Goal: Information Seeking & Learning: Learn about a topic

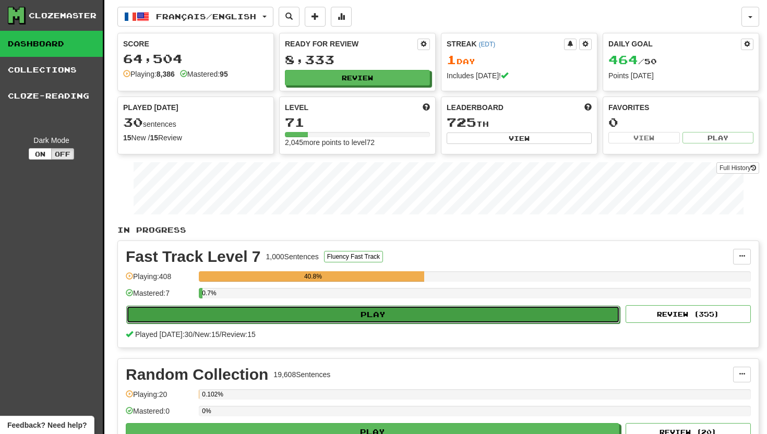
click at [223, 315] on button "Play" at bounding box center [372, 315] width 493 height 18
select select "**"
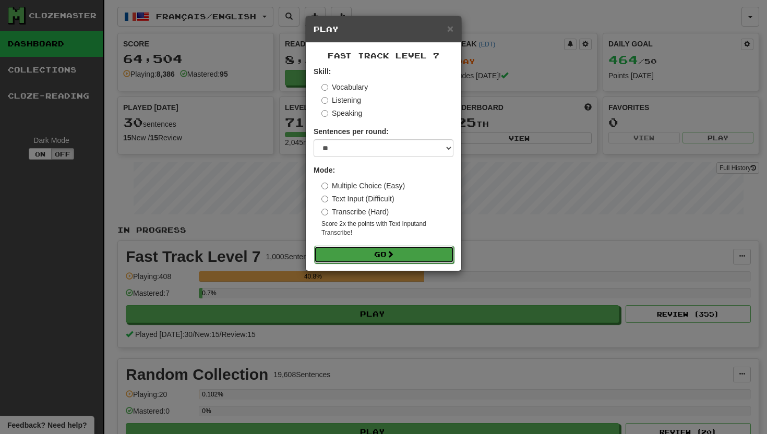
click at [330, 251] on button "Go" at bounding box center [384, 255] width 140 height 18
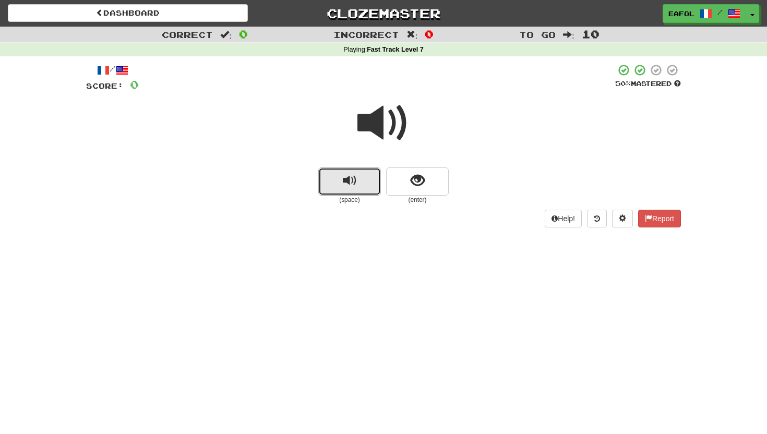
click at [361, 183] on button "replay audio" at bounding box center [349, 181] width 63 height 28
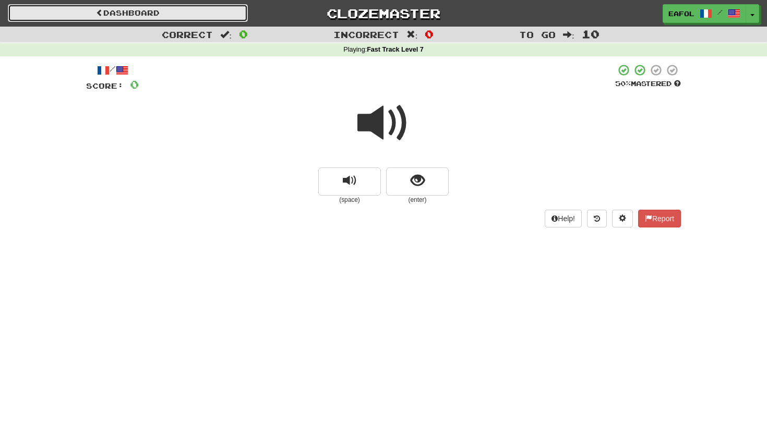
click at [202, 8] on link "Dashboard" at bounding box center [128, 13] width 240 height 18
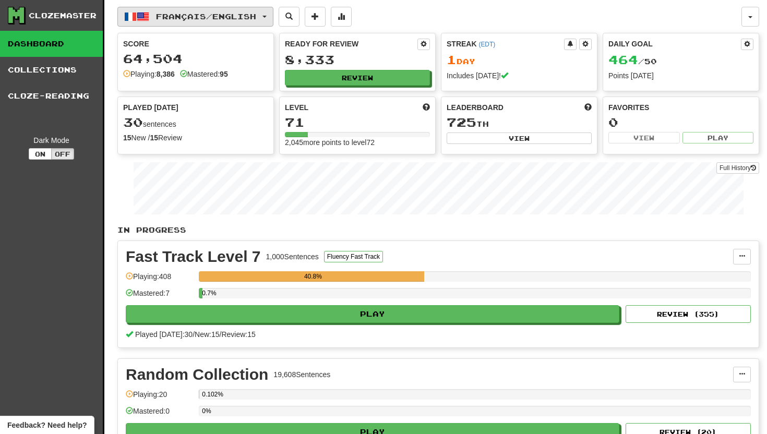
click at [273, 13] on button "Français / English" at bounding box center [195, 17] width 156 height 20
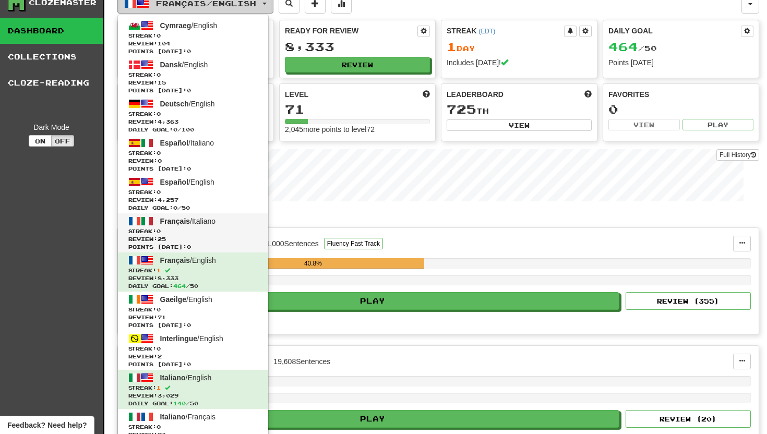
scroll to position [15, 0]
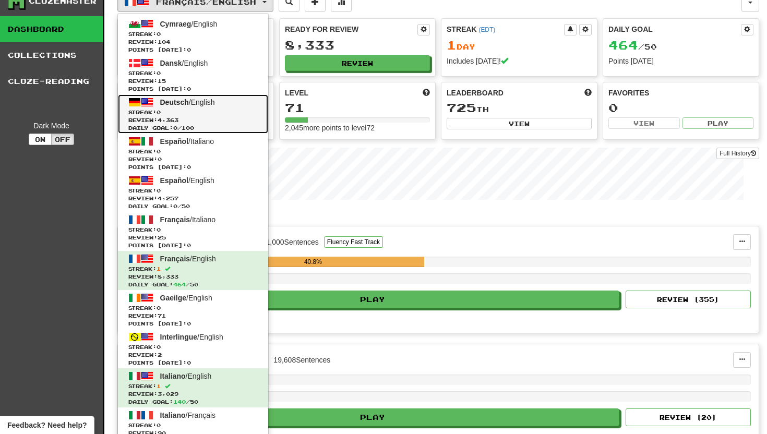
click at [199, 104] on span "Deutsch / English" at bounding box center [187, 102] width 55 height 8
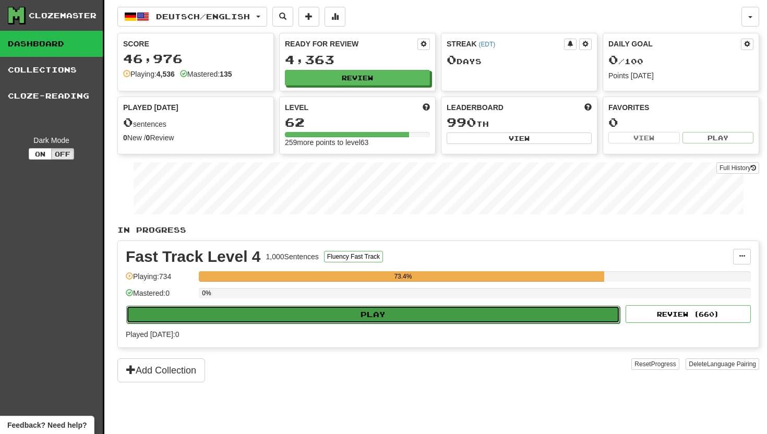
click at [319, 315] on button "Play" at bounding box center [372, 315] width 493 height 18
select select "**"
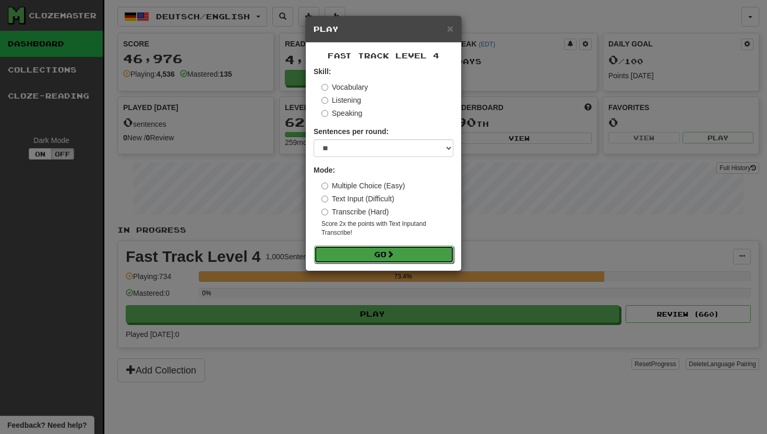
click at [338, 253] on button "Go" at bounding box center [384, 255] width 140 height 18
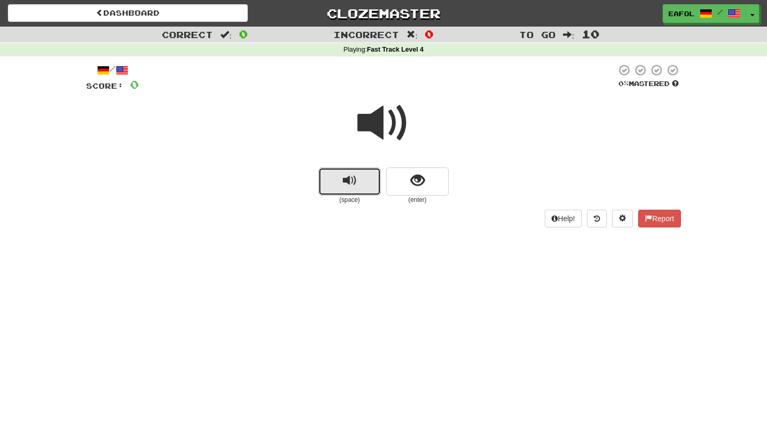
click at [359, 179] on button "replay audio" at bounding box center [349, 181] width 63 height 28
click at [363, 174] on button "replay audio" at bounding box center [349, 181] width 63 height 28
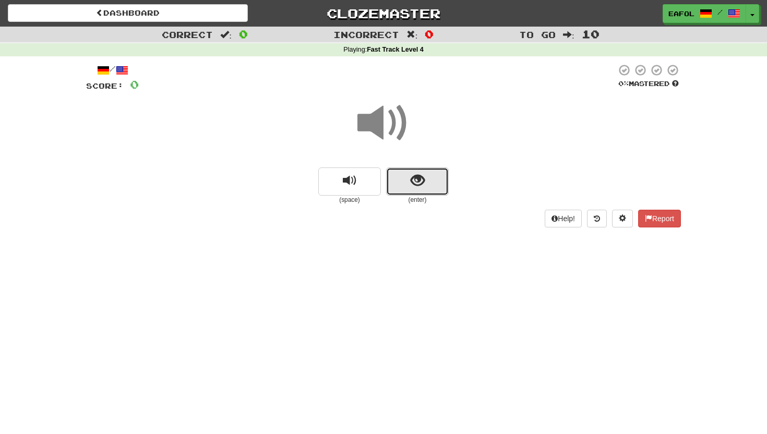
click at [428, 185] on button "show sentence" at bounding box center [417, 181] width 63 height 28
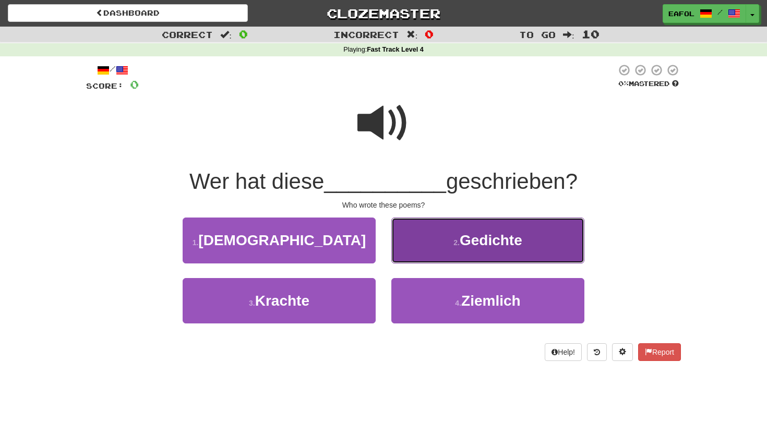
click at [427, 222] on button "2 . Gedichte" at bounding box center [487, 240] width 193 height 45
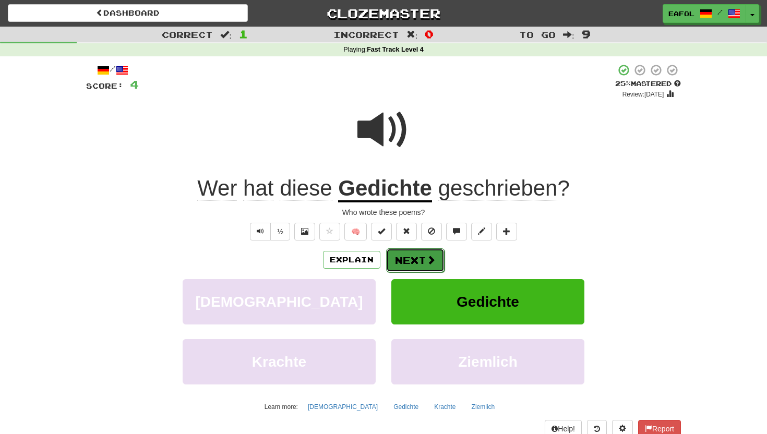
click at [405, 251] on button "Next" at bounding box center [415, 260] width 58 height 24
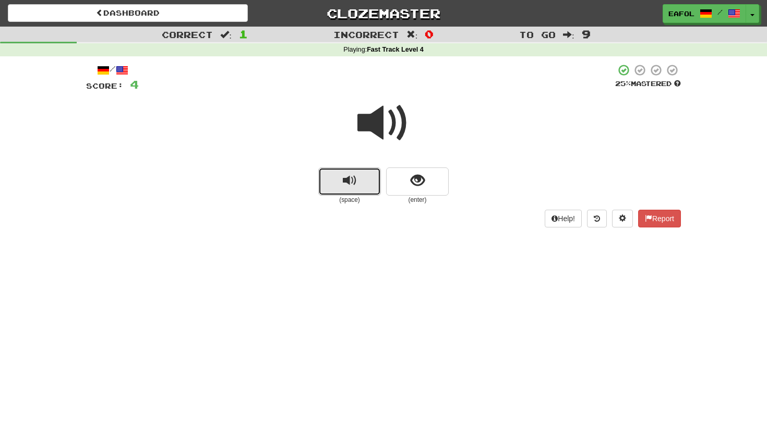
click at [363, 177] on button "replay audio" at bounding box center [349, 181] width 63 height 28
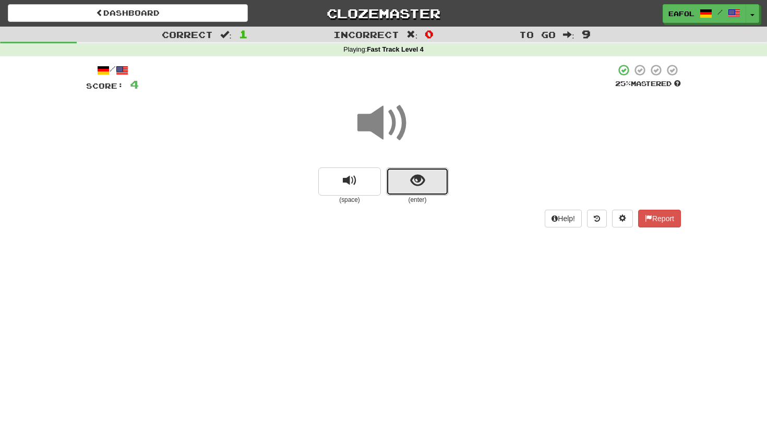
click at [412, 180] on span "show sentence" at bounding box center [418, 181] width 14 height 14
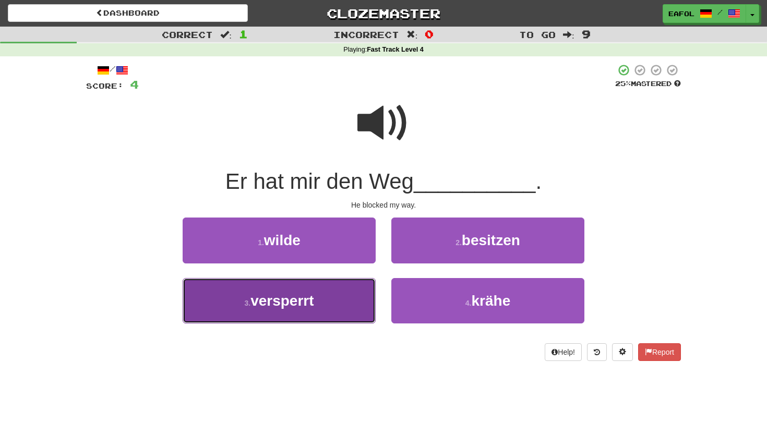
click at [335, 296] on button "3 . versperrt" at bounding box center [279, 300] width 193 height 45
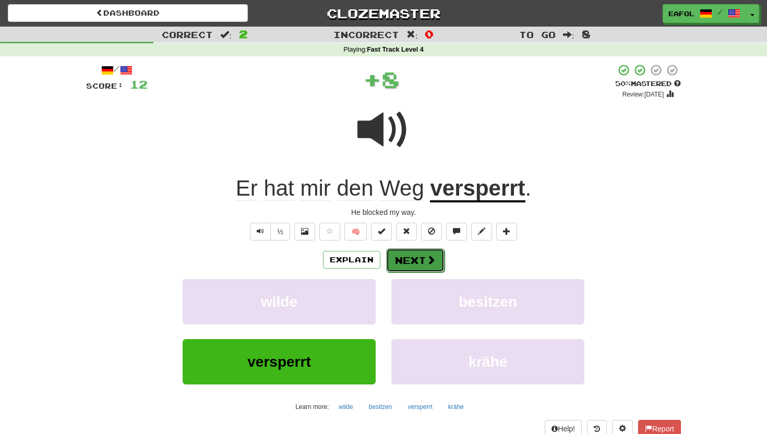
click at [408, 262] on button "Next" at bounding box center [415, 260] width 58 height 24
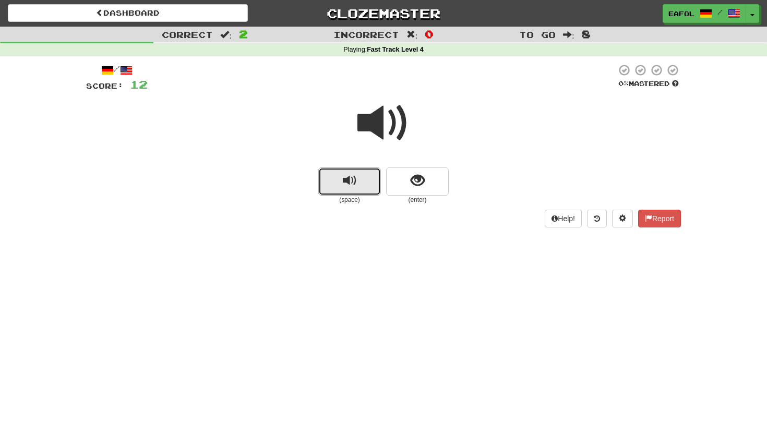
click at [359, 187] on button "replay audio" at bounding box center [349, 181] width 63 height 28
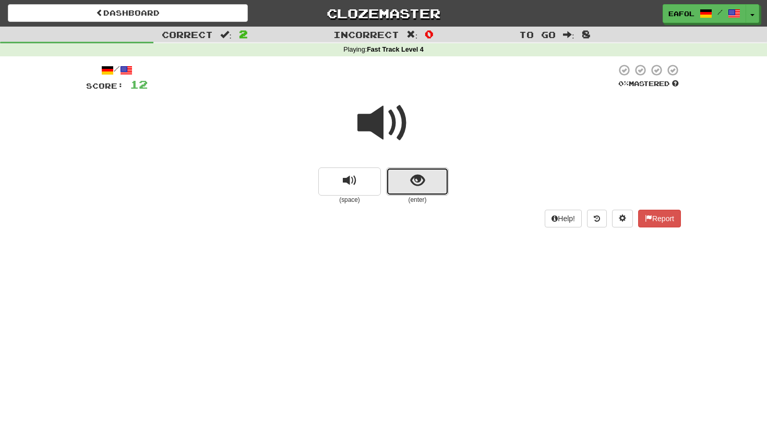
click at [412, 178] on span "show sentence" at bounding box center [418, 181] width 14 height 14
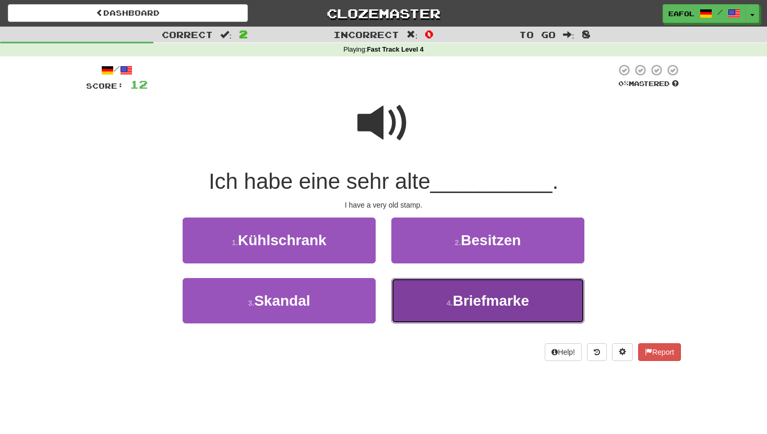
click at [423, 292] on button "4 . Briefmarke" at bounding box center [487, 300] width 193 height 45
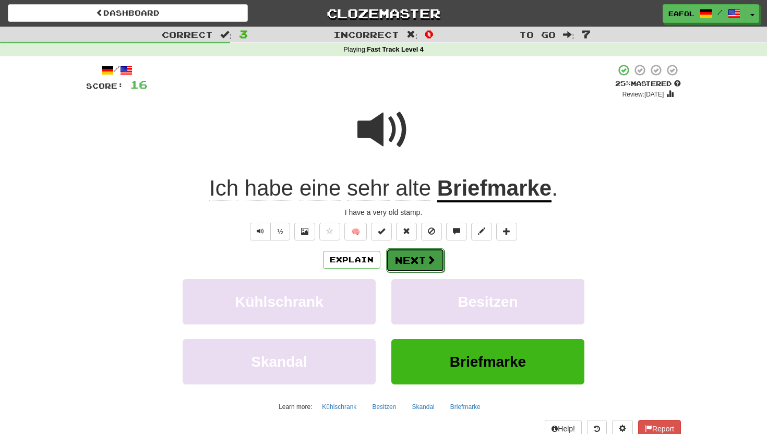
click at [416, 262] on button "Next" at bounding box center [415, 260] width 58 height 24
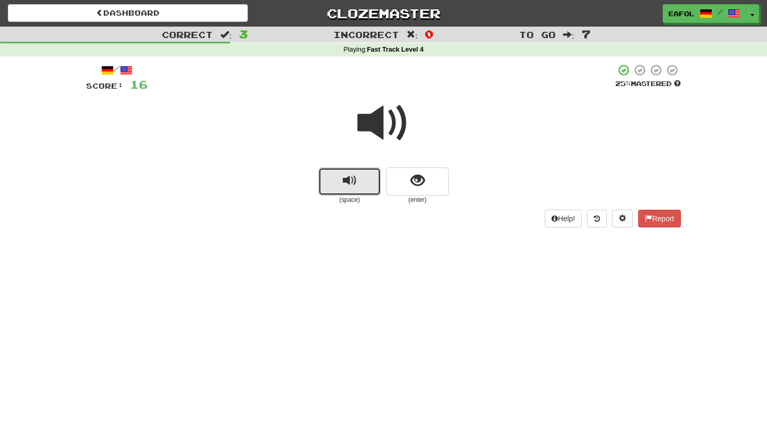
click at [369, 184] on button "replay audio" at bounding box center [349, 181] width 63 height 28
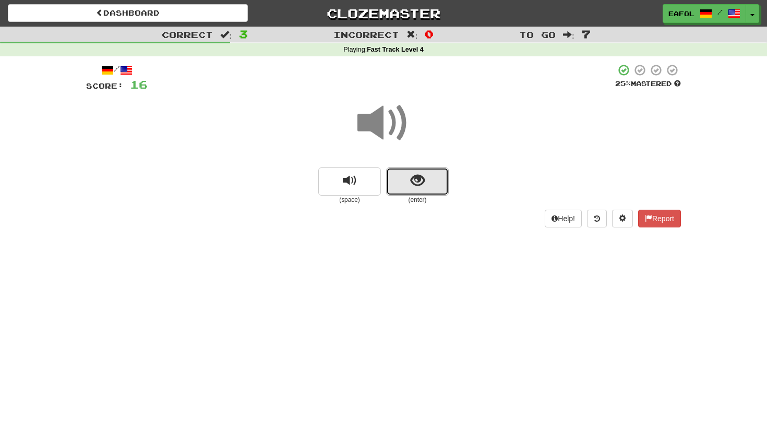
click at [423, 179] on span "show sentence" at bounding box center [418, 181] width 14 height 14
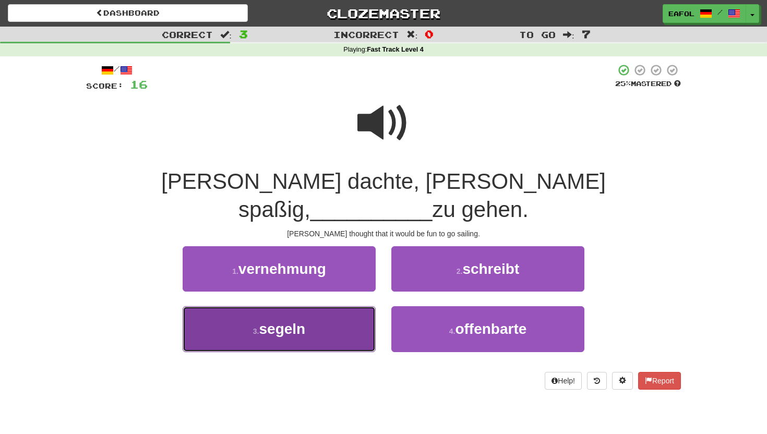
click at [327, 306] on button "3 . segeln" at bounding box center [279, 328] width 193 height 45
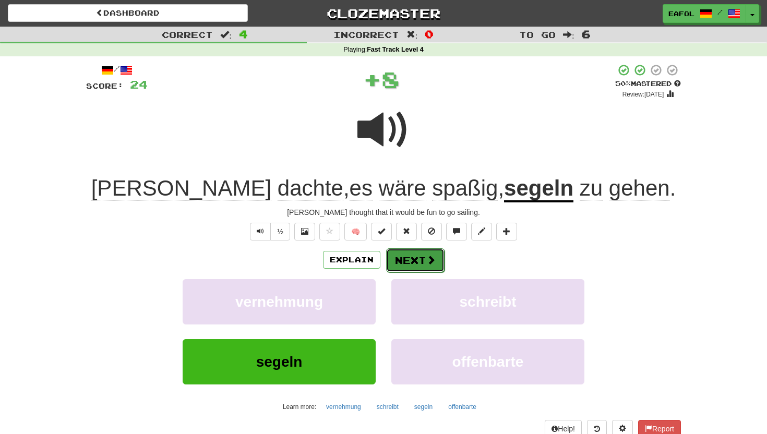
click at [408, 259] on button "Next" at bounding box center [415, 260] width 58 height 24
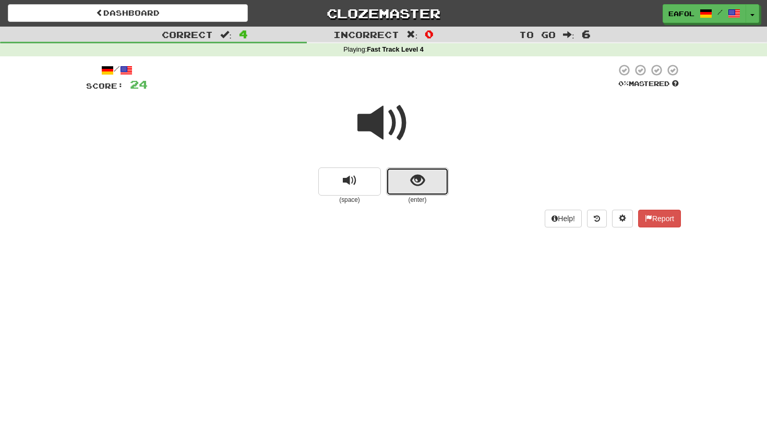
click at [402, 175] on button "show sentence" at bounding box center [417, 181] width 63 height 28
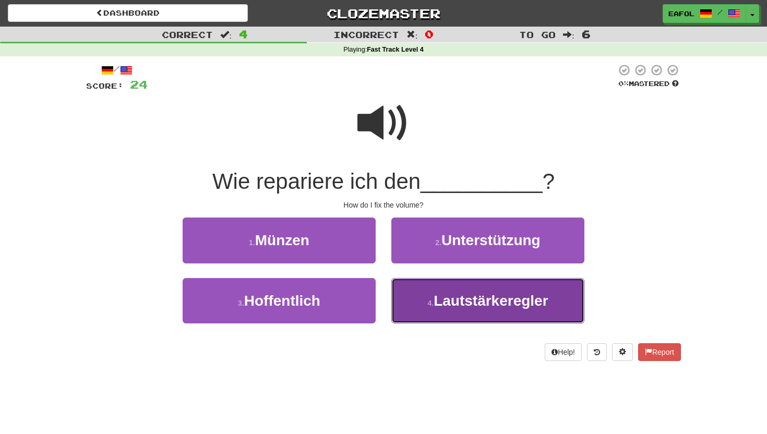
click at [438, 297] on span "Lautstärkeregler" at bounding box center [490, 301] width 114 height 16
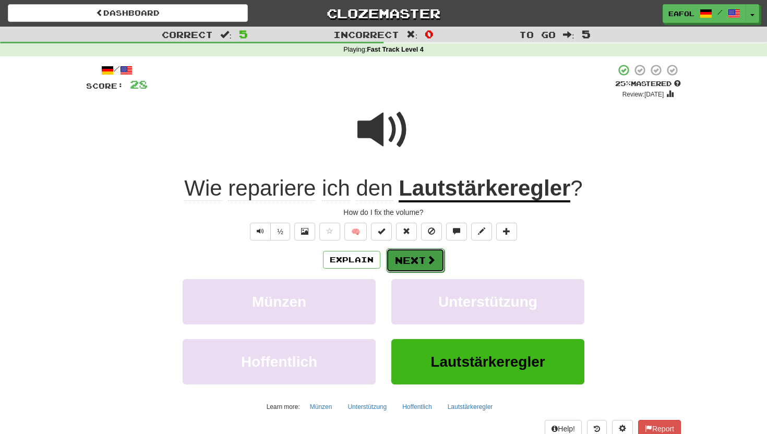
click at [418, 259] on button "Next" at bounding box center [415, 260] width 58 height 24
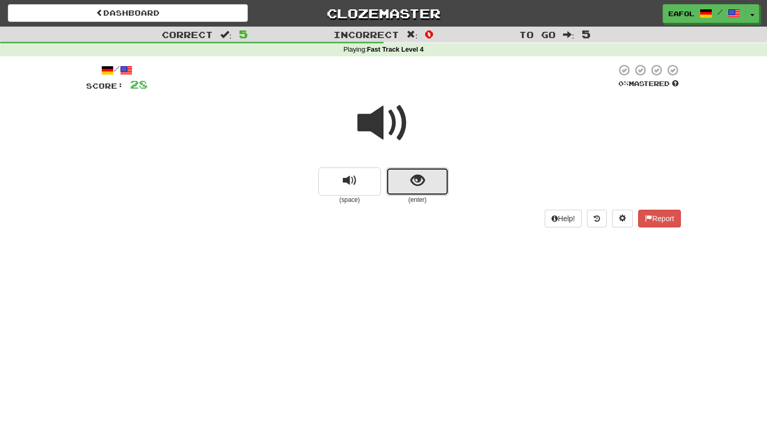
click at [414, 178] on span "show sentence" at bounding box center [418, 181] width 14 height 14
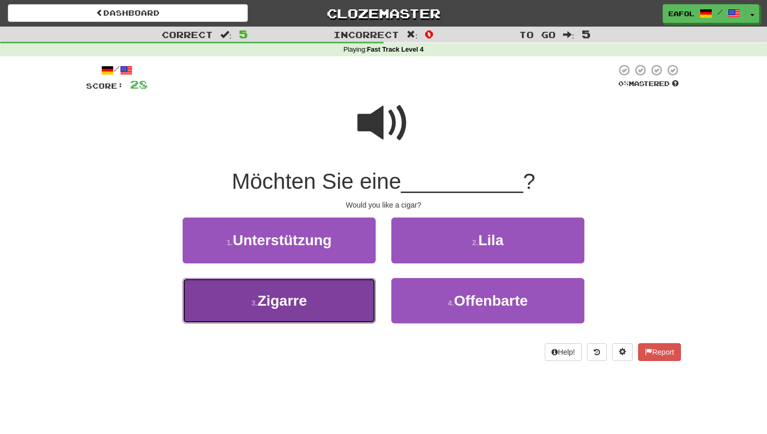
click at [349, 306] on button "3 . Zigarre" at bounding box center [279, 300] width 193 height 45
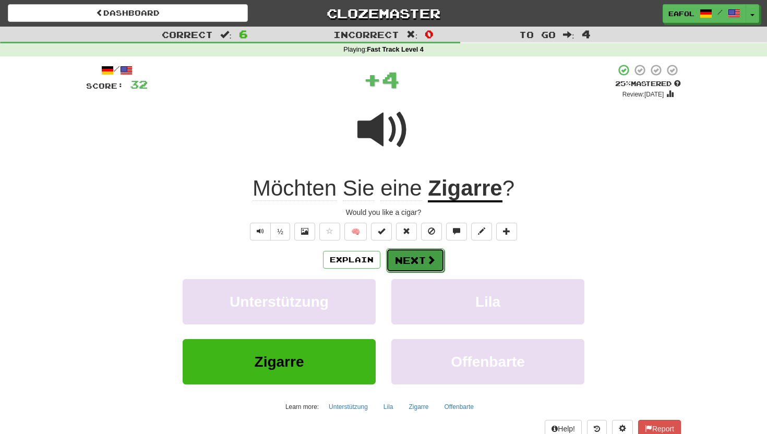
click at [419, 265] on button "Next" at bounding box center [415, 260] width 58 height 24
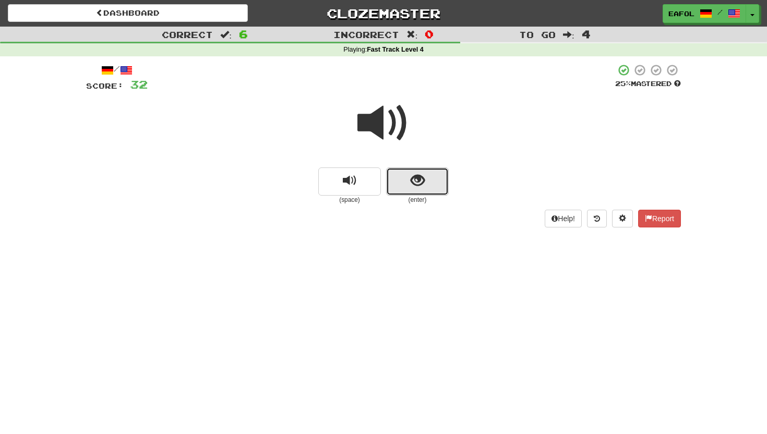
click at [411, 188] on span "show sentence" at bounding box center [418, 181] width 14 height 14
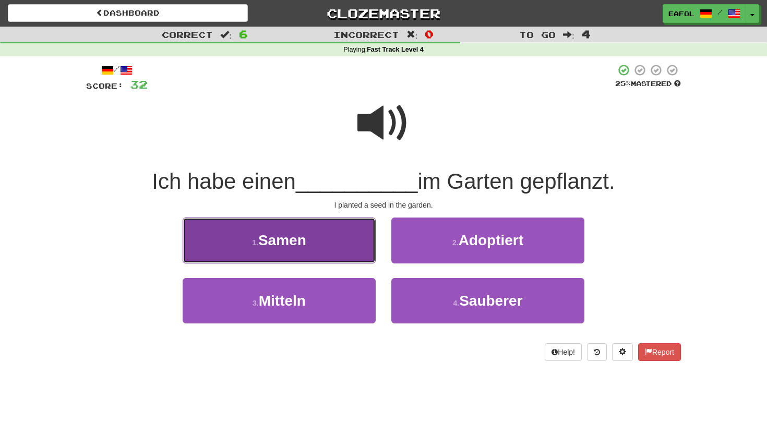
click at [365, 234] on button "1 . Samen" at bounding box center [279, 240] width 193 height 45
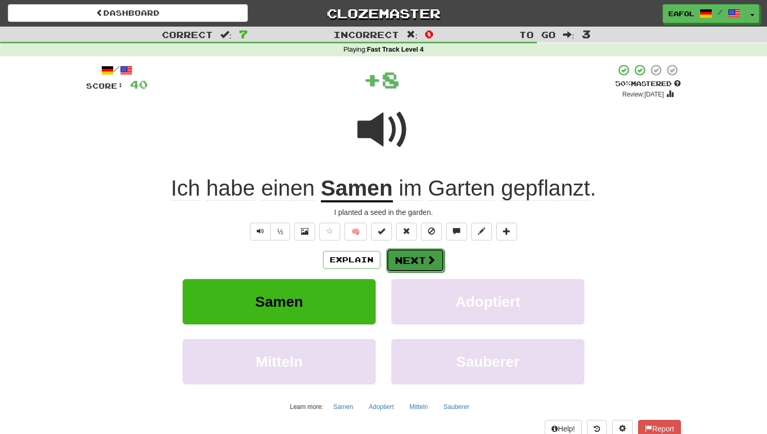
click at [409, 264] on button "Next" at bounding box center [415, 260] width 58 height 24
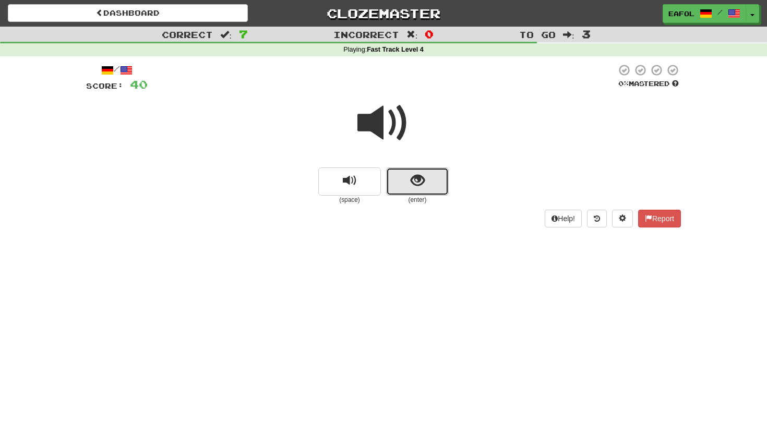
click at [425, 176] on button "show sentence" at bounding box center [417, 181] width 63 height 28
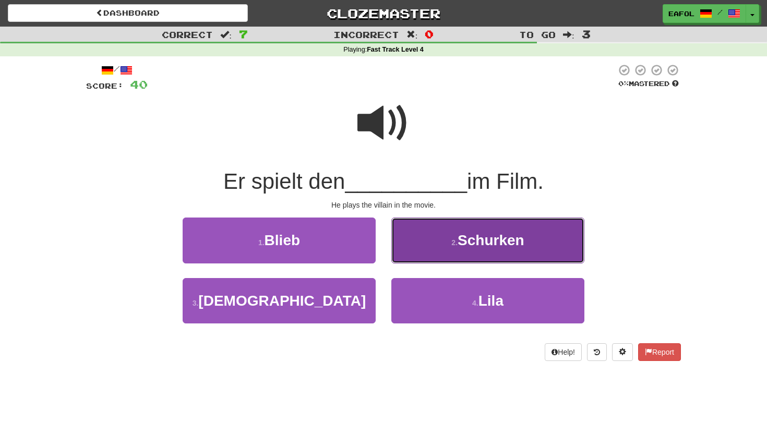
click at [416, 242] on button "2 . Schurken" at bounding box center [487, 240] width 193 height 45
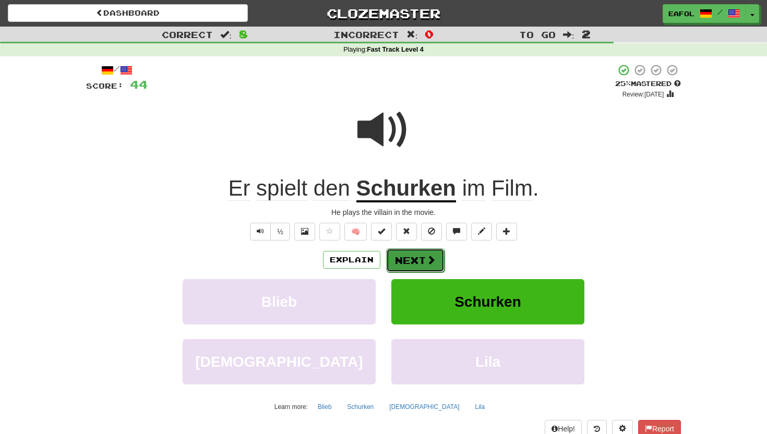
click at [412, 264] on button "Next" at bounding box center [415, 260] width 58 height 24
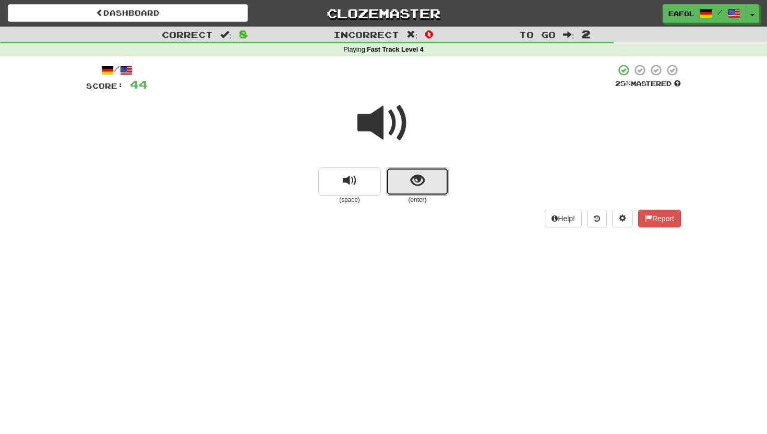
click at [422, 178] on span "show sentence" at bounding box center [418, 181] width 14 height 14
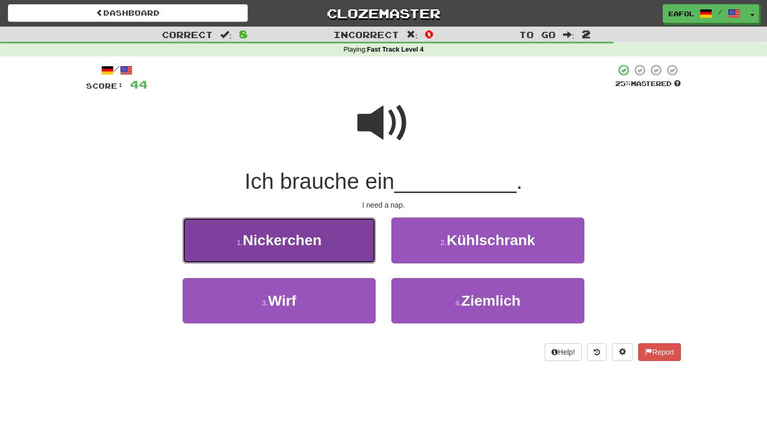
click at [371, 248] on button "1 . Nickerchen" at bounding box center [279, 240] width 193 height 45
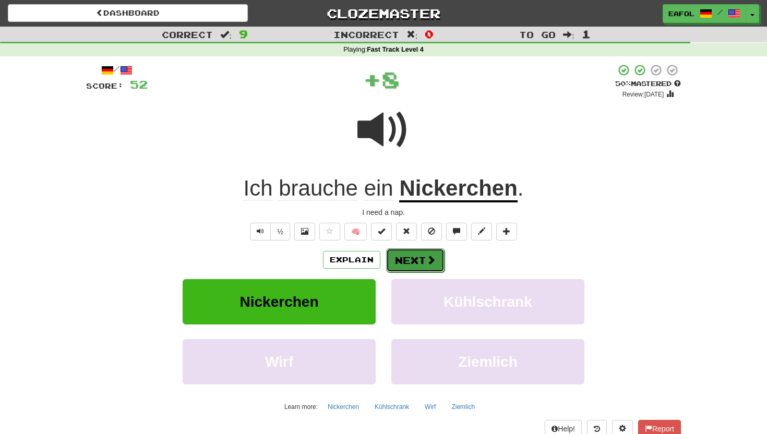
click at [426, 261] on span at bounding box center [430, 259] width 9 height 9
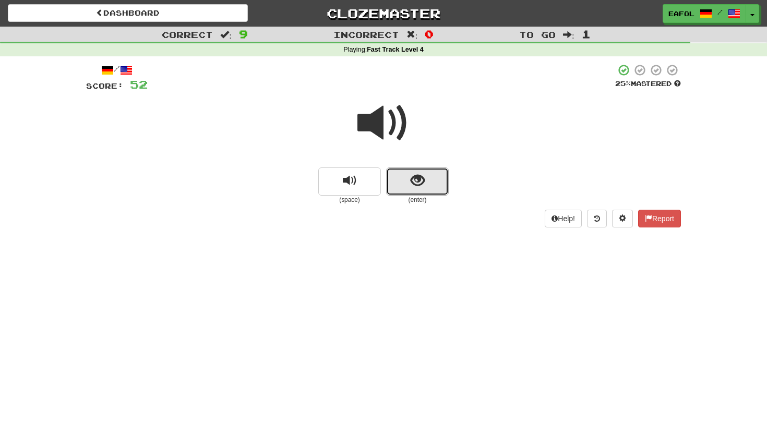
click at [414, 189] on button "show sentence" at bounding box center [417, 181] width 63 height 28
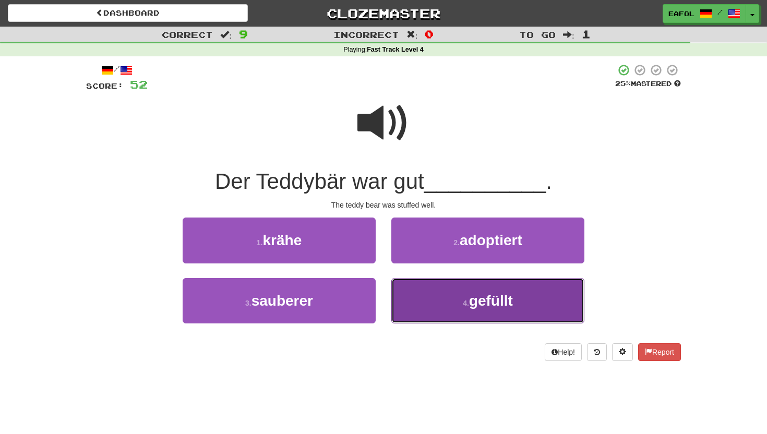
click at [432, 313] on button "4 . gefüllt" at bounding box center [487, 300] width 193 height 45
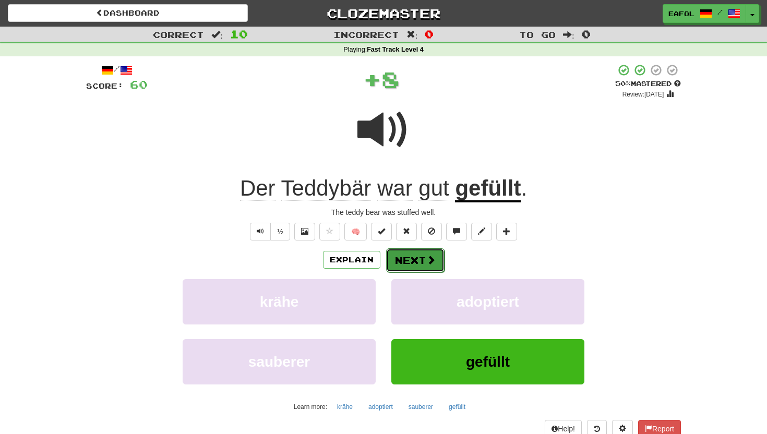
click at [422, 264] on button "Next" at bounding box center [415, 260] width 58 height 24
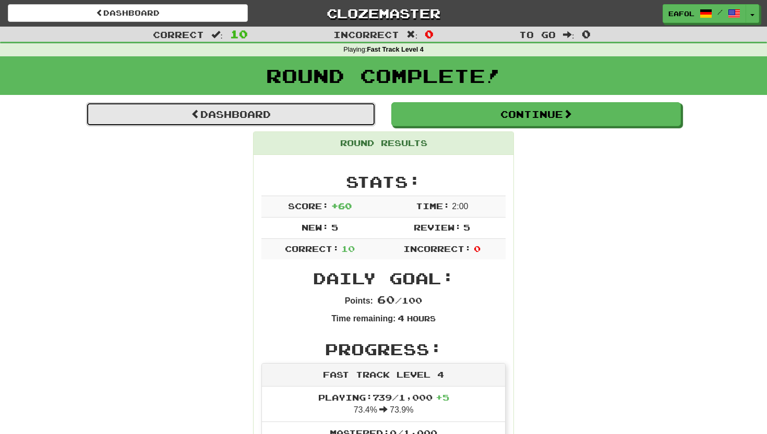
click at [357, 117] on link "Dashboard" at bounding box center [230, 114] width 289 height 24
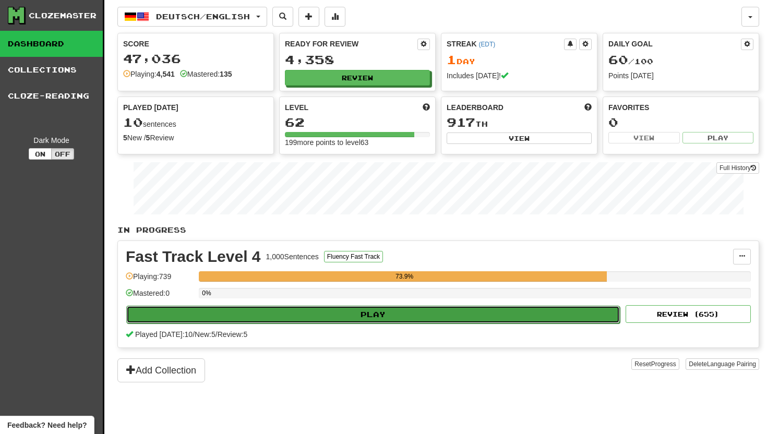
click at [320, 310] on button "Play" at bounding box center [372, 315] width 493 height 18
select select "**"
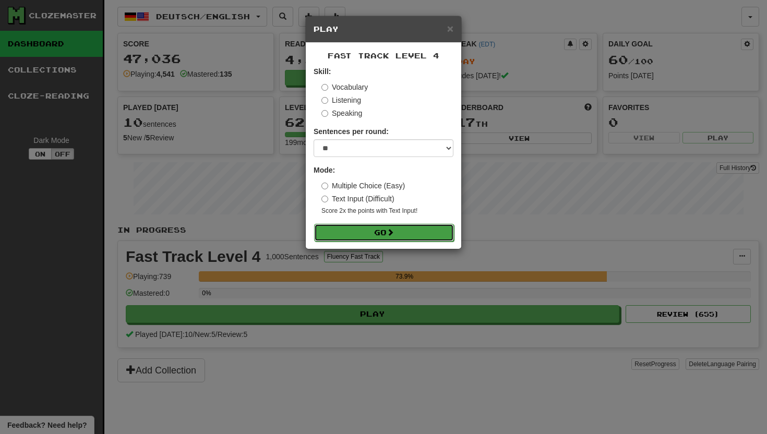
click at [341, 236] on button "Go" at bounding box center [384, 233] width 140 height 18
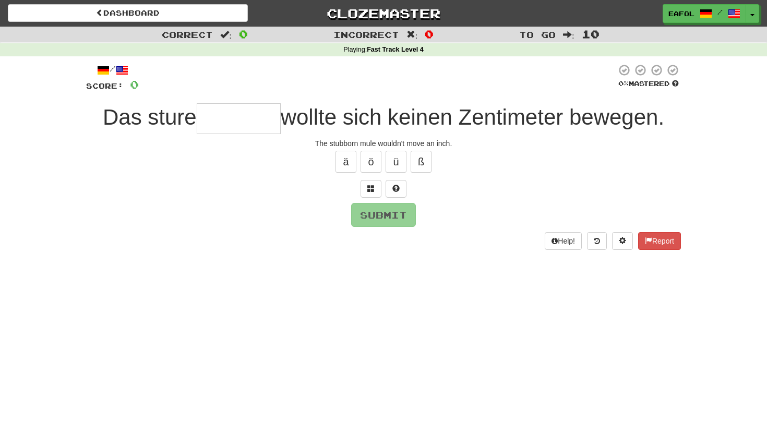
type input "*"
click at [373, 186] on span at bounding box center [370, 188] width 7 height 7
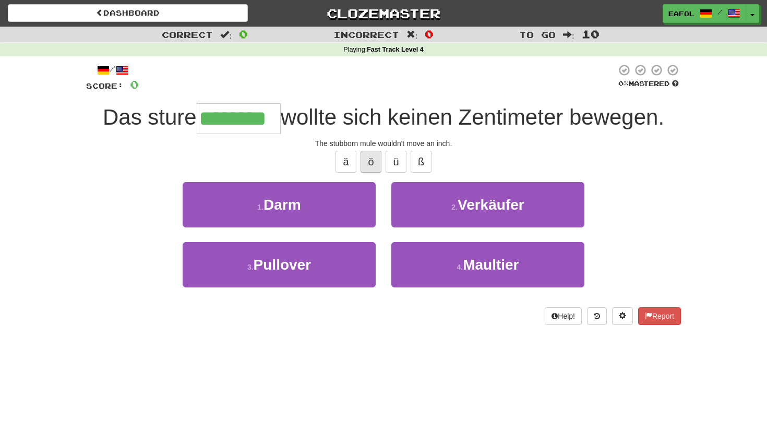
type input "********"
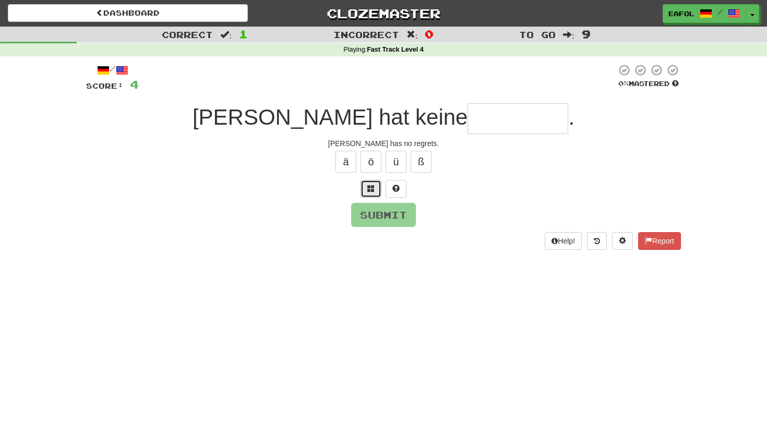
click at [369, 191] on span at bounding box center [370, 188] width 7 height 7
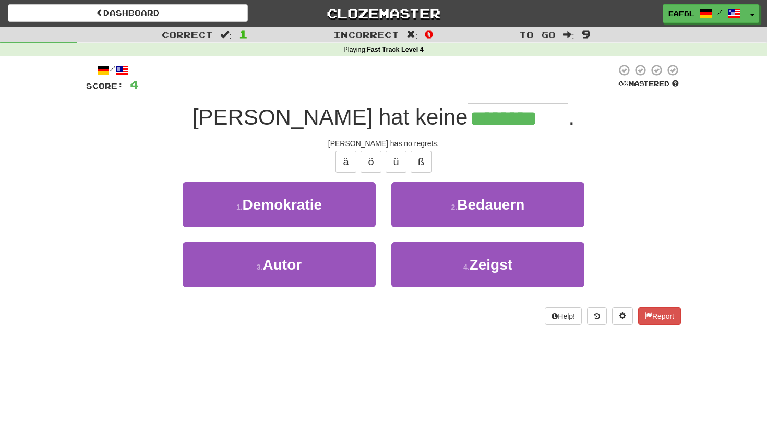
type input "********"
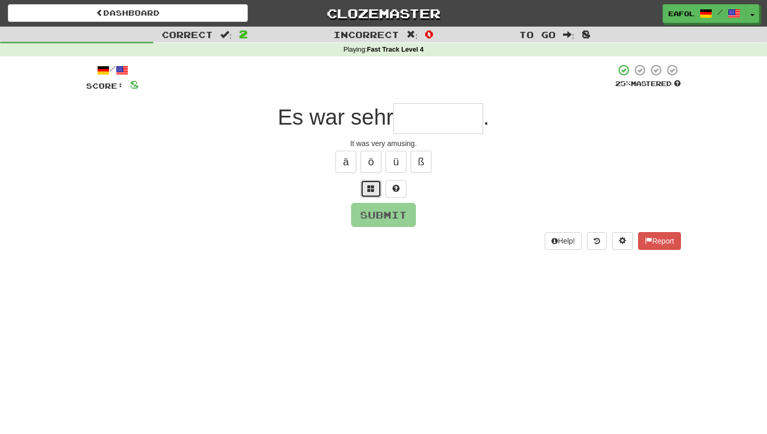
click at [372, 187] on span at bounding box center [370, 188] width 7 height 7
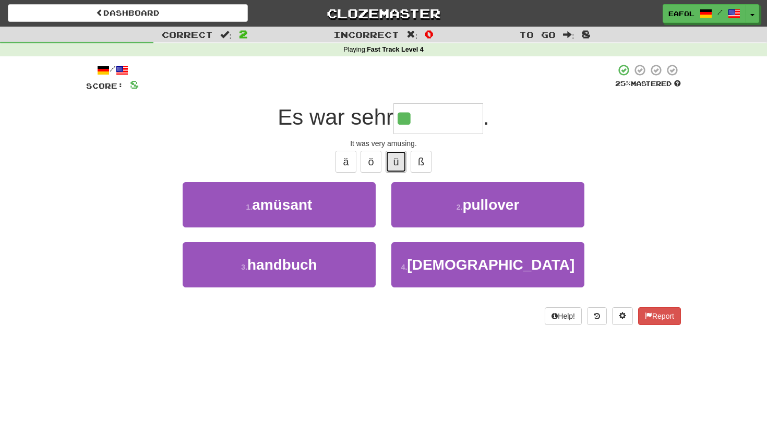
click at [394, 158] on button "ü" at bounding box center [395, 162] width 21 height 22
type input "*******"
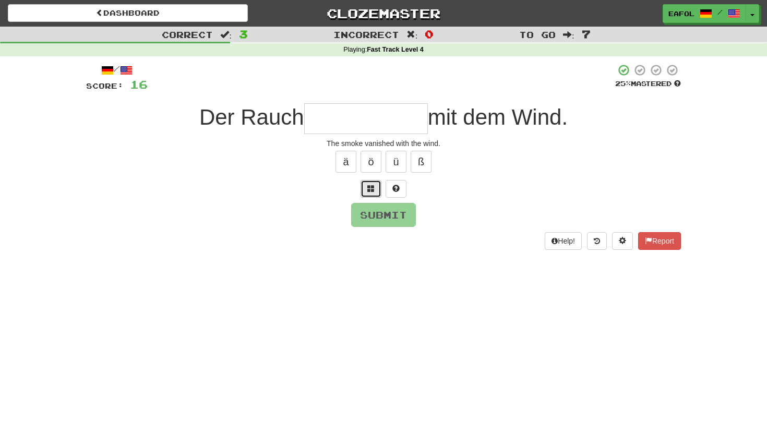
click at [371, 191] on span at bounding box center [370, 188] width 7 height 7
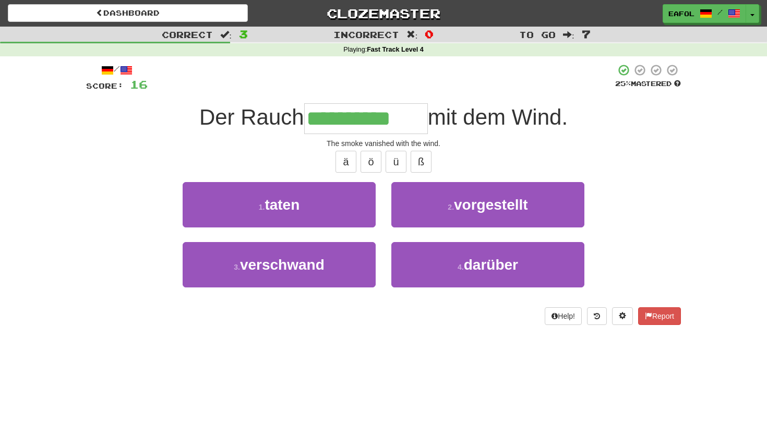
type input "**********"
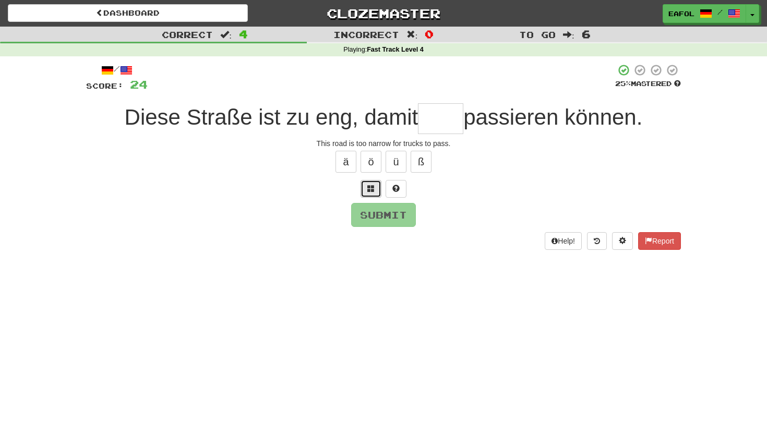
click at [366, 188] on button at bounding box center [370, 189] width 21 height 18
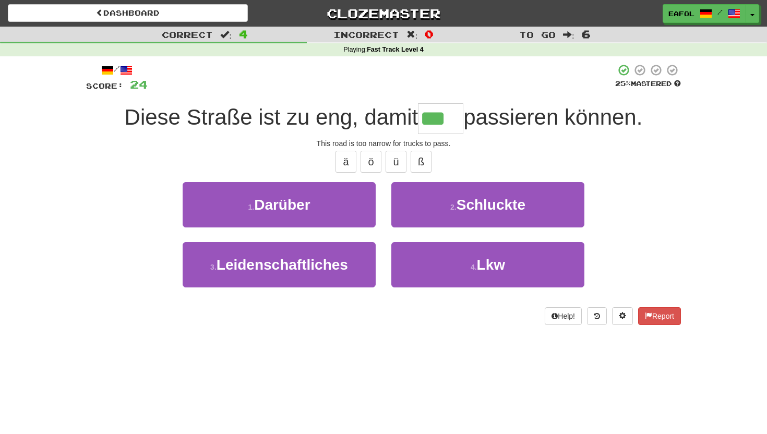
type input "***"
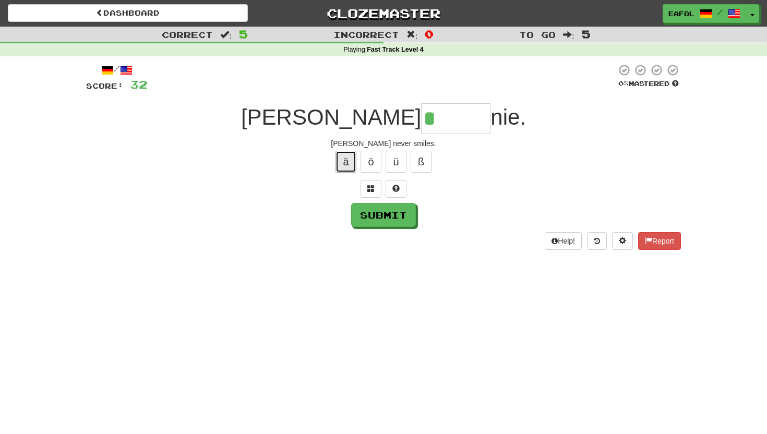
click at [340, 163] on button "ä" at bounding box center [345, 162] width 21 height 22
type input "*******"
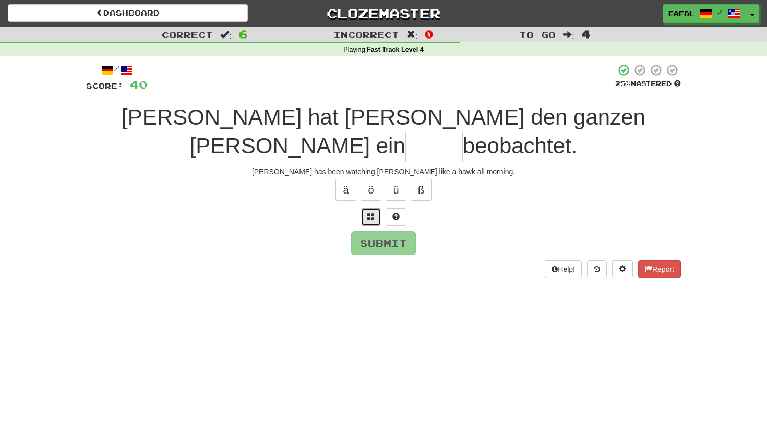
click at [365, 213] on button at bounding box center [370, 217] width 21 height 18
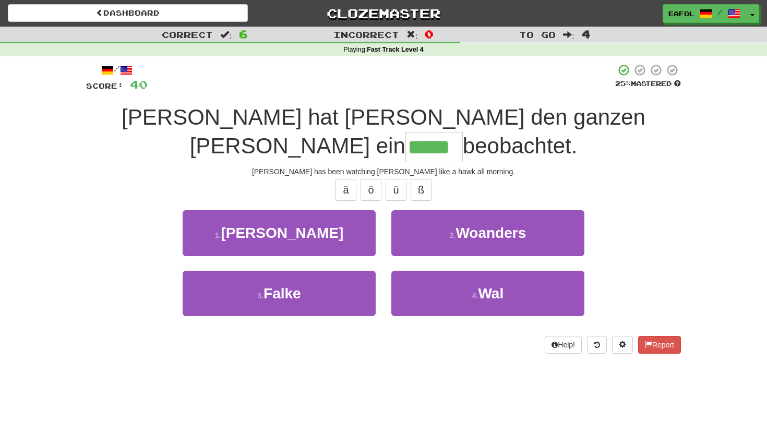
type input "*****"
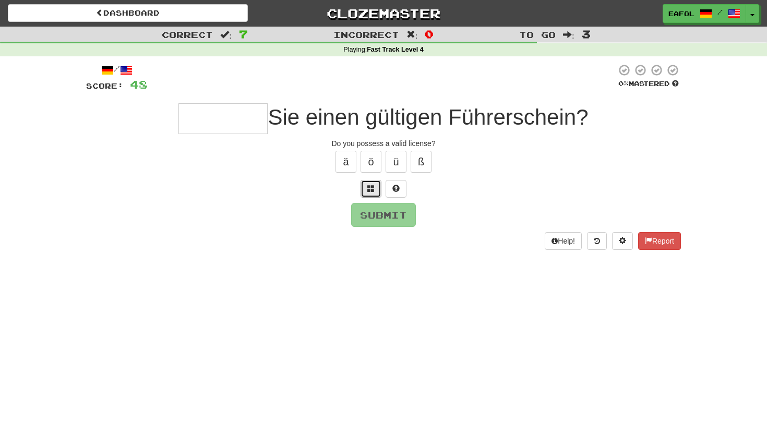
click at [376, 187] on button at bounding box center [370, 189] width 21 height 18
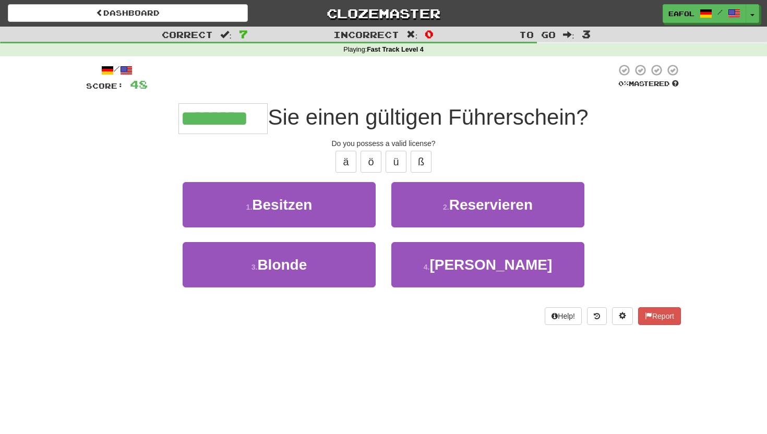
type input "********"
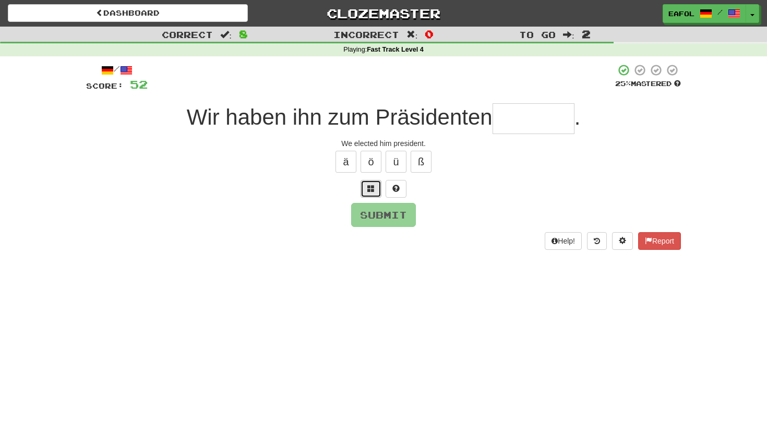
click at [371, 190] on span at bounding box center [370, 188] width 7 height 7
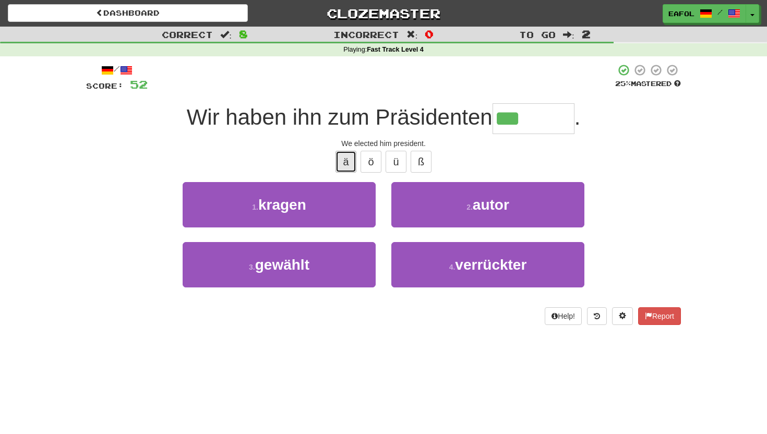
click at [343, 166] on button "ä" at bounding box center [345, 162] width 21 height 22
type input "*******"
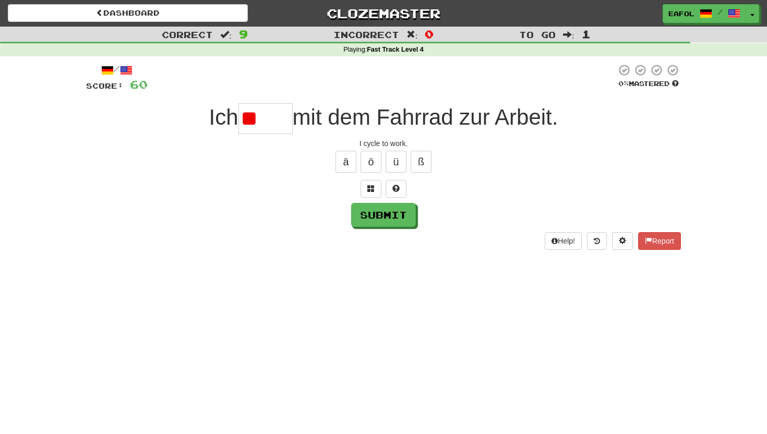
type input "*"
click at [365, 186] on button at bounding box center [370, 189] width 21 height 18
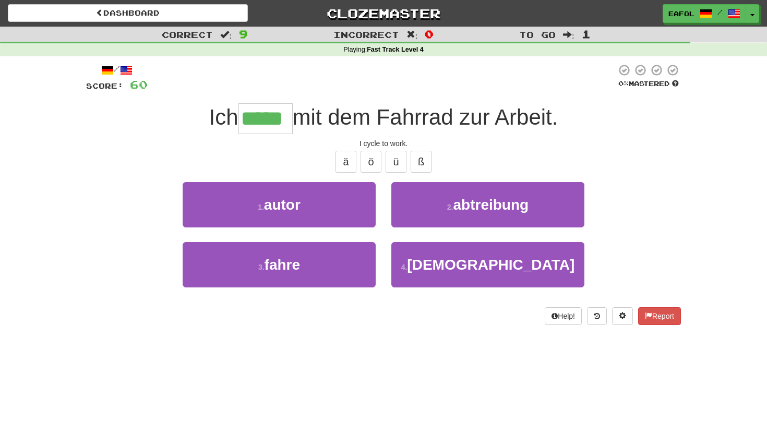
type input "*****"
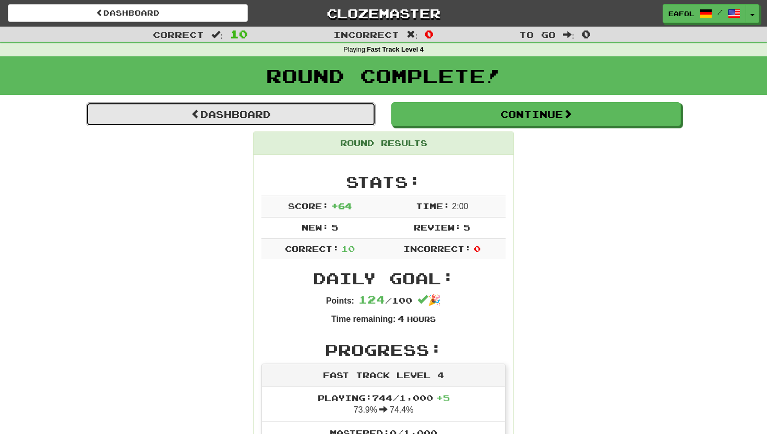
click at [337, 115] on link "Dashboard" at bounding box center [230, 114] width 289 height 24
